Goal: Book appointment/travel/reservation

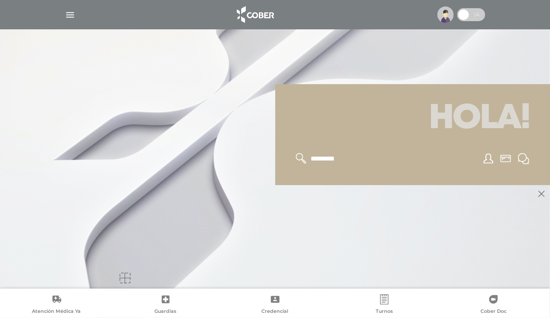
scroll to position [104, 0]
click at [494, 132] on h1 "Hola!" at bounding box center [413, 119] width 255 height 48
click at [451, 123] on h1 "Hola!" at bounding box center [413, 119] width 255 height 48
click at [329, 158] on input "text" at bounding box center [345, 158] width 71 height 11
type input "*"
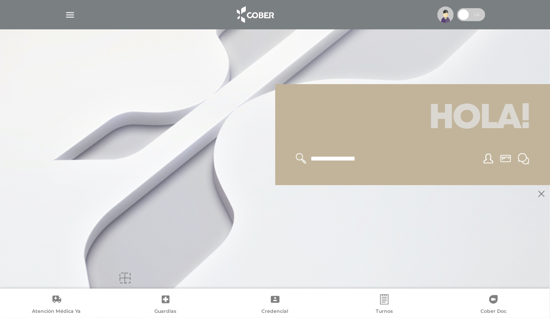
type input "**********"
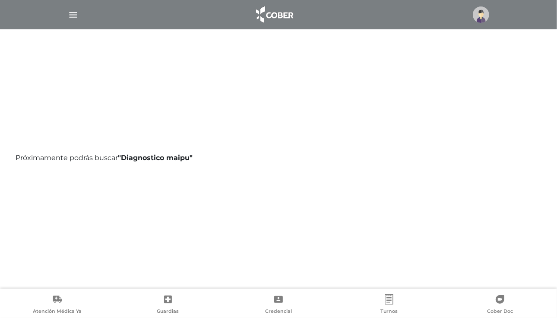
click at [483, 18] on img at bounding box center [481, 14] width 16 height 16
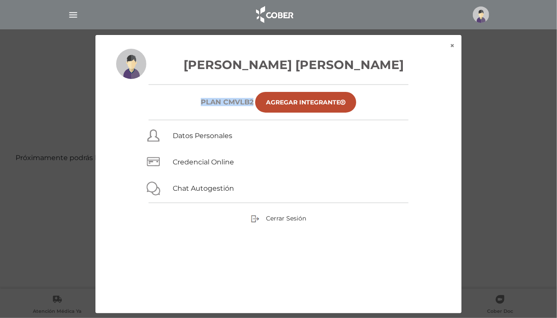
drag, startPoint x: 200, startPoint y: 98, endPoint x: 252, endPoint y: 103, distance: 52.1
click at [252, 103] on h6 "Plan CMVLB2" at bounding box center [227, 102] width 53 height 8
copy h6 "Plan CMVLB2"
click at [455, 44] on button "×" at bounding box center [452, 46] width 19 height 22
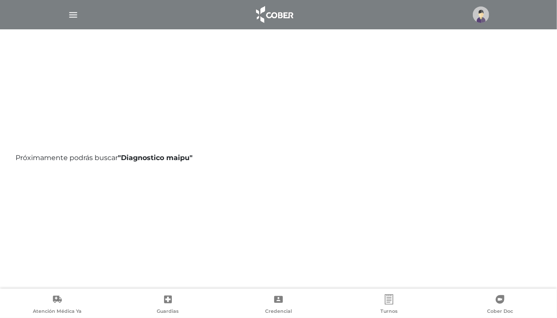
click at [76, 6] on div at bounding box center [278, 14] width 442 height 21
click at [73, 11] on img "button" at bounding box center [73, 14] width 11 height 11
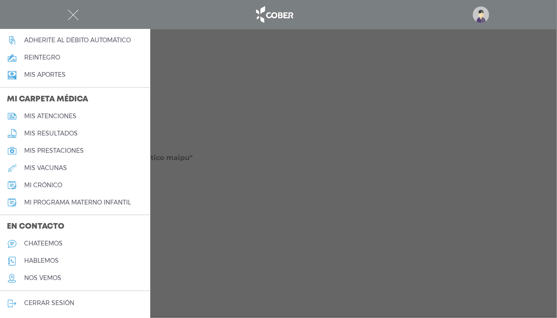
scroll to position [347, 0]
click at [60, 243] on h5 "chateemos" at bounding box center [43, 243] width 38 height 7
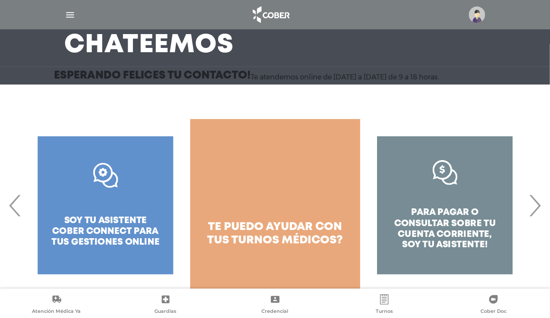
scroll to position [69, 0]
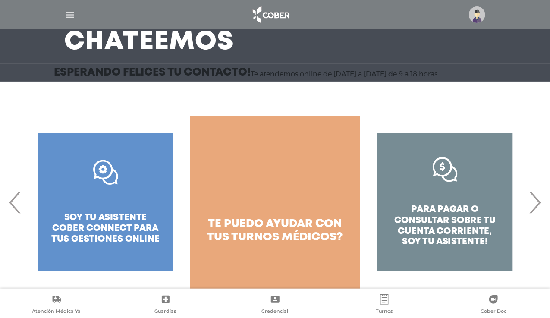
click at [275, 240] on span "turnos médicos?" at bounding box center [287, 237] width 112 height 10
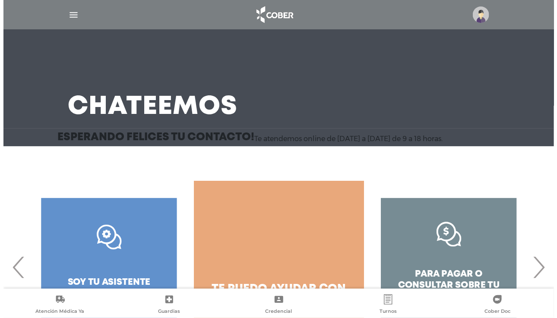
scroll to position [0, 0]
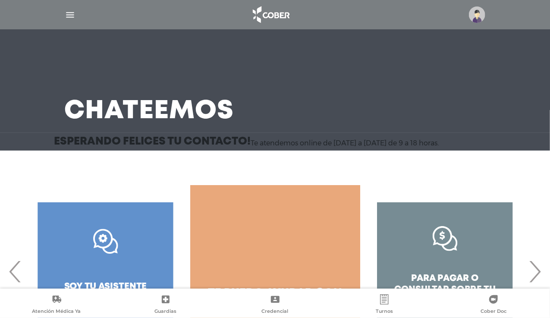
click at [68, 14] on img "button" at bounding box center [70, 14] width 11 height 11
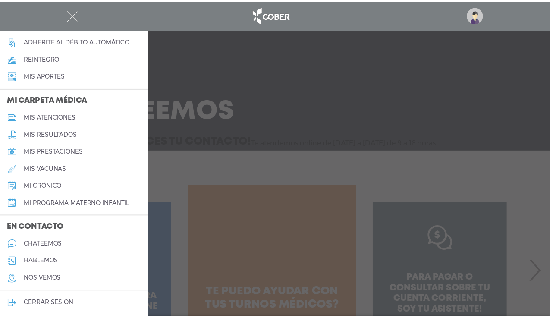
scroll to position [347, 0]
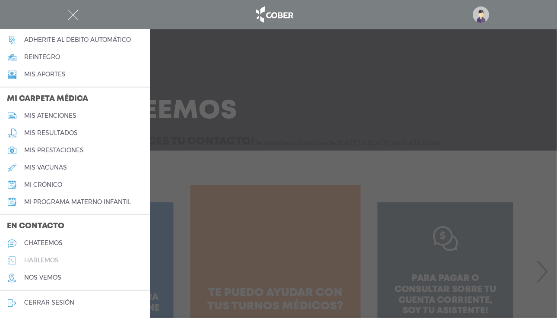
click at [41, 260] on h5 "hablemos" at bounding box center [41, 260] width 35 height 7
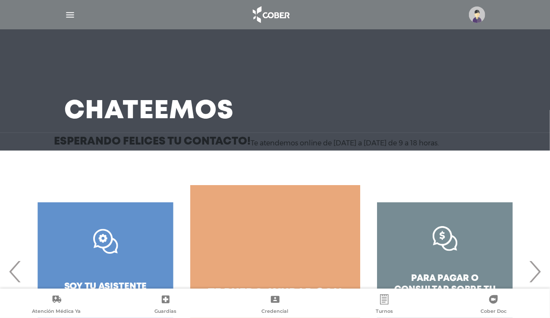
scroll to position [69, 0]
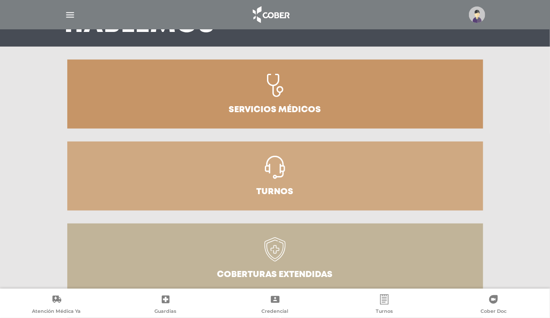
scroll to position [129, 0]
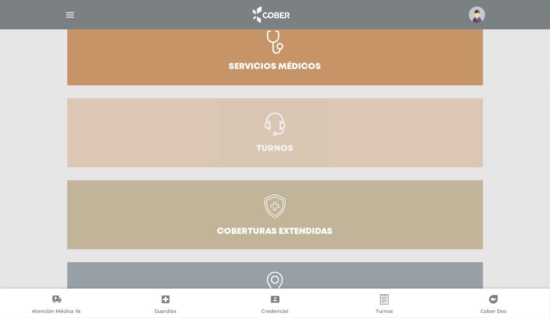
click at [289, 147] on h3 "Turnos" at bounding box center [275, 149] width 37 height 9
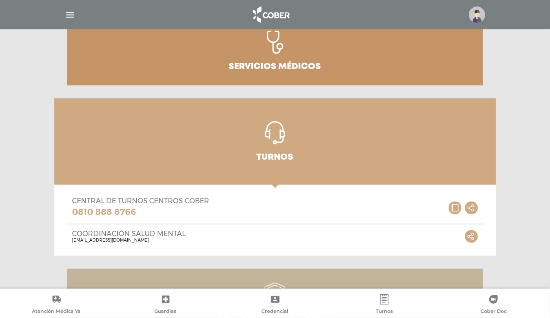
click at [456, 208] on icon at bounding box center [455, 208] width 13 height 13
click at [0, 0] on circle at bounding box center [0, 0] width 0 height 0
click at [0, 0] on icon at bounding box center [0, 0] width 0 height 0
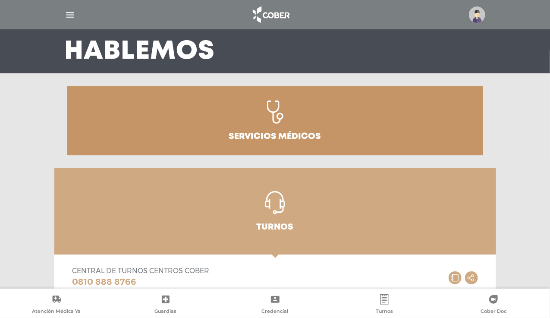
scroll to position [0, 0]
